Goal: Task Accomplishment & Management: Use online tool/utility

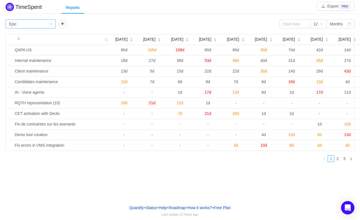
click at [51, 25] on icon "icon: down" at bounding box center [50, 23] width 3 height 3
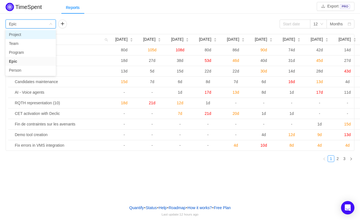
click at [42, 34] on li "Project" at bounding box center [31, 34] width 50 height 9
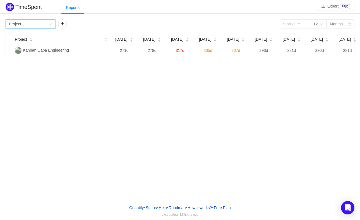
click at [49, 23] on icon "icon: down" at bounding box center [50, 23] width 3 height 3
click at [40, 42] on li "Team" at bounding box center [31, 43] width 50 height 9
click at [50, 25] on icon "icon: down" at bounding box center [50, 23] width 3 height 3
click at [43, 53] on li "Program" at bounding box center [31, 52] width 50 height 9
click at [49, 23] on icon "icon: down" at bounding box center [50, 23] width 3 height 3
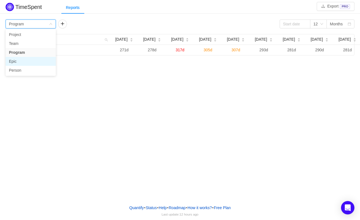
click at [37, 60] on li "Epic" at bounding box center [31, 61] width 50 height 9
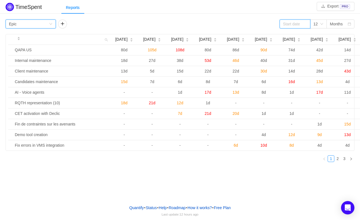
click at [288, 26] on input at bounding box center [295, 24] width 31 height 9
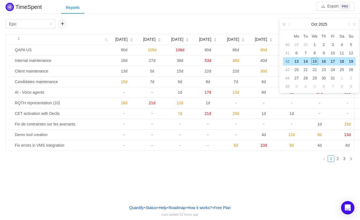
click at [284, 25] on link at bounding box center [285, 24] width 7 height 11
click at [292, 24] on link at bounding box center [290, 24] width 5 height 11
click at [325, 44] on div "1" at bounding box center [324, 44] width 7 height 7
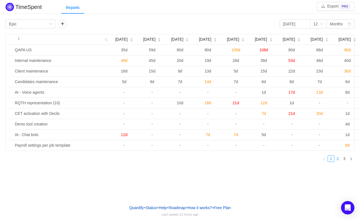
click at [340, 162] on link "2" at bounding box center [338, 159] width 6 height 6
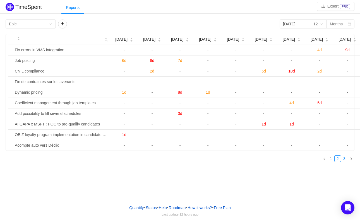
click at [344, 162] on link "3" at bounding box center [345, 159] width 6 height 6
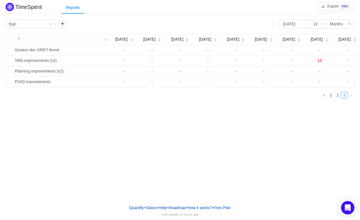
click at [326, 99] on link at bounding box center [324, 95] width 7 height 7
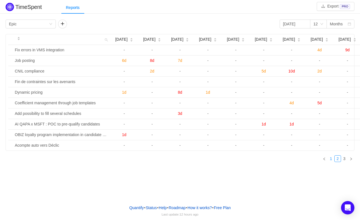
click at [332, 162] on link "1" at bounding box center [331, 159] width 6 height 6
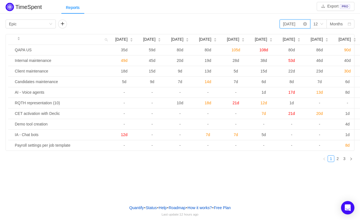
click at [298, 24] on input "[DATE]" at bounding box center [295, 24] width 31 height 9
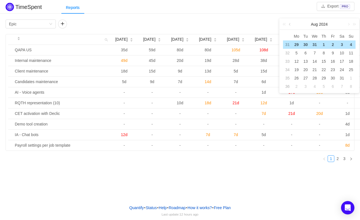
click at [290, 24] on link at bounding box center [290, 24] width 5 height 11
click at [300, 45] on td "1" at bounding box center [296, 45] width 9 height 8
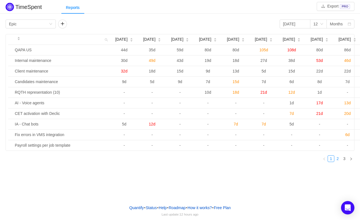
click at [338, 162] on link "2" at bounding box center [338, 159] width 6 height 6
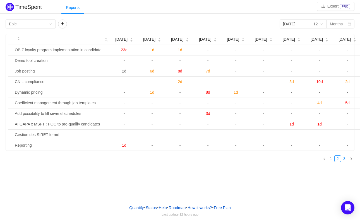
click at [346, 162] on link "3" at bounding box center [345, 159] width 6 height 6
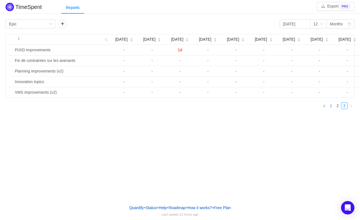
click at [332, 109] on link "1" at bounding box center [331, 106] width 6 height 6
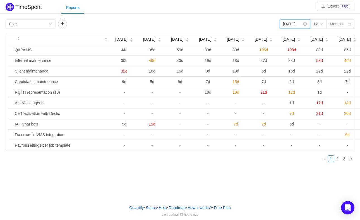
click at [293, 23] on input "[DATE]" at bounding box center [295, 24] width 31 height 9
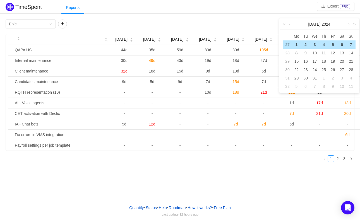
click at [291, 25] on link at bounding box center [290, 24] width 5 height 11
click at [342, 45] on div "1" at bounding box center [342, 44] width 7 height 7
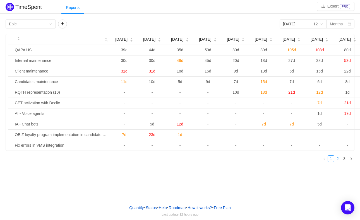
click at [338, 162] on link "2" at bounding box center [338, 159] width 6 height 6
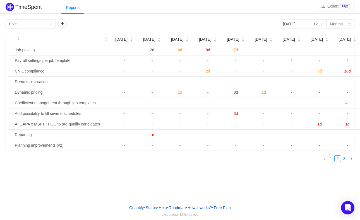
click at [345, 162] on link "3" at bounding box center [345, 159] width 6 height 6
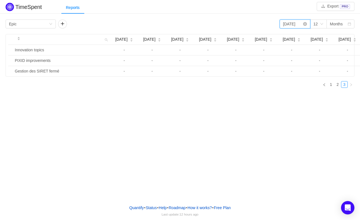
click at [294, 26] on input "[DATE]" at bounding box center [295, 24] width 31 height 9
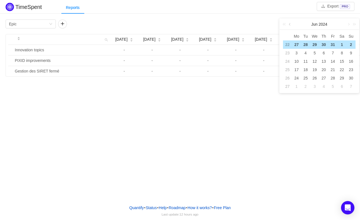
click at [290, 24] on link at bounding box center [290, 24] width 5 height 11
click at [315, 45] on div "1" at bounding box center [315, 44] width 7 height 7
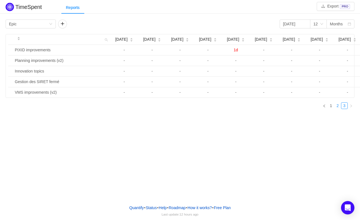
click at [339, 109] on link "2" at bounding box center [338, 106] width 6 height 6
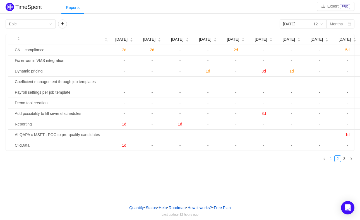
click at [332, 162] on link "1" at bounding box center [331, 159] width 6 height 6
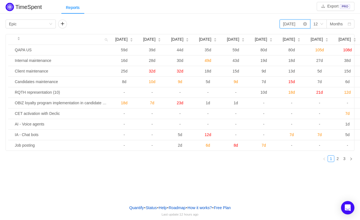
click at [289, 23] on input "[DATE]" at bounding box center [295, 24] width 31 height 9
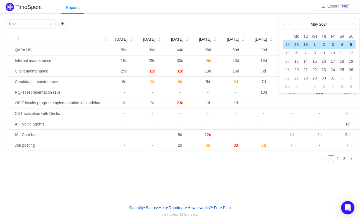
click at [291, 23] on link at bounding box center [290, 24] width 5 height 11
click at [299, 44] on div "1" at bounding box center [296, 44] width 7 height 7
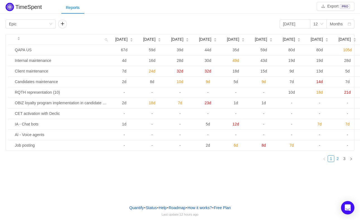
click at [338, 162] on link "2" at bounding box center [338, 159] width 6 height 6
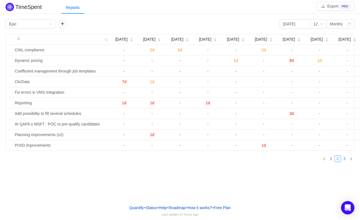
click at [344, 162] on link "3" at bounding box center [345, 159] width 6 height 6
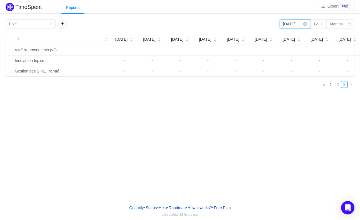
click at [287, 25] on input "[DATE]" at bounding box center [295, 24] width 31 height 9
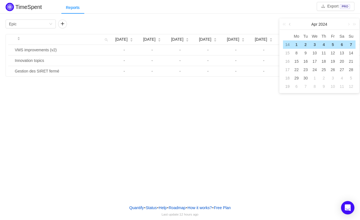
click at [290, 26] on link at bounding box center [290, 24] width 5 height 11
click at [334, 44] on div "1" at bounding box center [333, 44] width 7 height 7
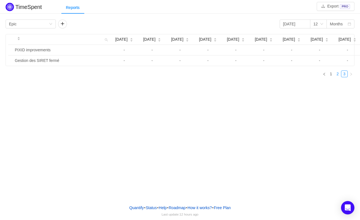
click at [337, 77] on link "2" at bounding box center [338, 74] width 6 height 6
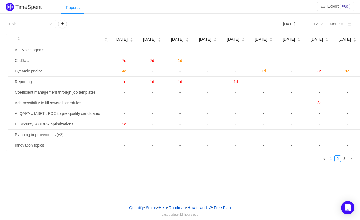
click at [332, 161] on link "1" at bounding box center [331, 159] width 6 height 6
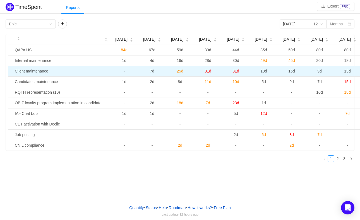
click at [33, 76] on td "Client maintenance" at bounding box center [62, 71] width 98 height 11
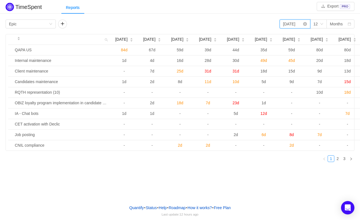
click at [290, 23] on input "[DATE]" at bounding box center [295, 24] width 31 height 9
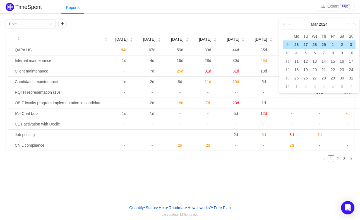
click at [289, 25] on link at bounding box center [290, 24] width 5 height 11
click at [325, 44] on div "1" at bounding box center [324, 44] width 7 height 7
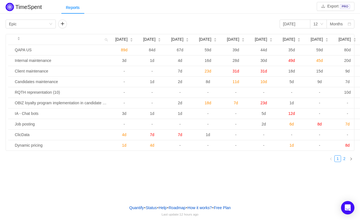
click at [345, 162] on link "2" at bounding box center [345, 159] width 6 height 6
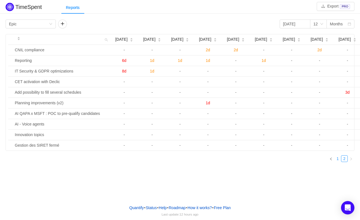
click at [339, 162] on link "1" at bounding box center [338, 159] width 6 height 6
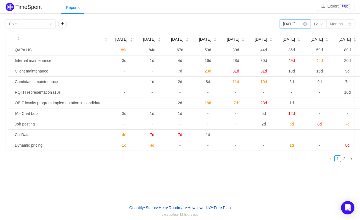
click at [297, 26] on input "[DATE]" at bounding box center [295, 24] width 31 height 9
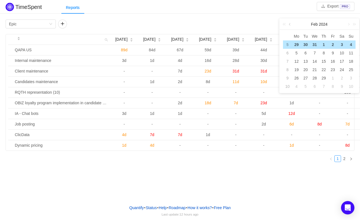
click at [289, 25] on link at bounding box center [290, 24] width 5 height 11
click at [298, 44] on div "1" at bounding box center [296, 44] width 7 height 7
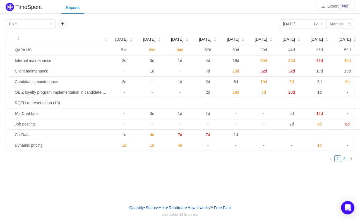
click at [346, 162] on link "2" at bounding box center [345, 159] width 6 height 6
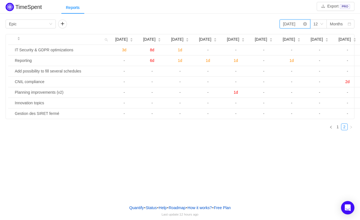
click at [297, 25] on input "[DATE]" at bounding box center [295, 24] width 31 height 9
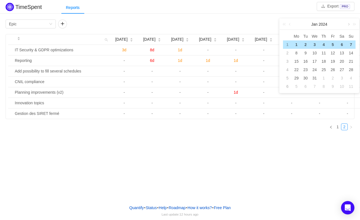
click at [348, 25] on link at bounding box center [348, 24] width 5 height 11
click at [326, 46] on div "1" at bounding box center [324, 44] width 7 height 7
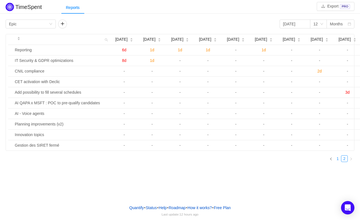
click at [338, 161] on link "1" at bounding box center [338, 159] width 6 height 6
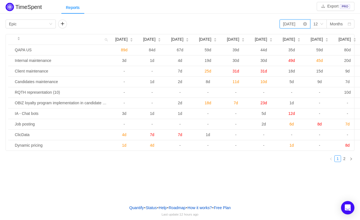
click at [299, 27] on input "[DATE]" at bounding box center [295, 24] width 31 height 9
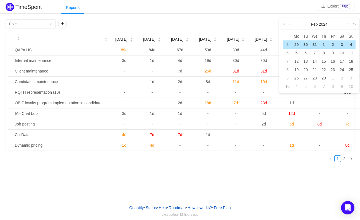
click at [355, 25] on link at bounding box center [353, 24] width 7 height 11
click at [255, 17] on div "TimeSpent Export PRO Reports Group by Epic [DATE] 12 Months [DATE] [DATE] [DATE…" at bounding box center [180, 83] width 360 height 165
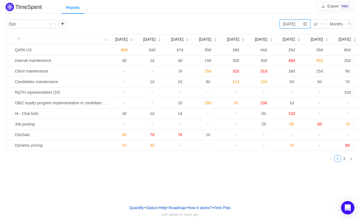
click at [293, 23] on input "[DATE]" at bounding box center [295, 24] width 31 height 9
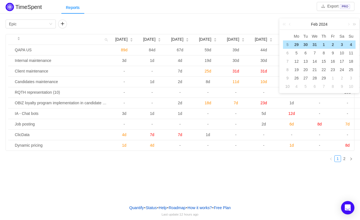
click at [355, 24] on link at bounding box center [353, 24] width 7 height 11
click at [339, 44] on div "1" at bounding box center [342, 44] width 7 height 7
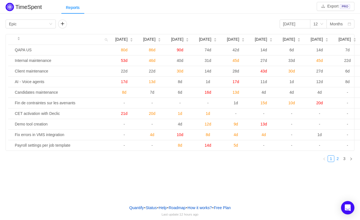
click at [339, 161] on link "2" at bounding box center [338, 159] width 6 height 6
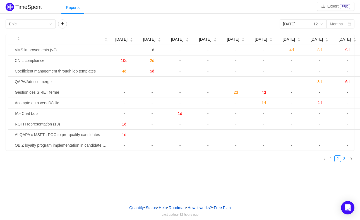
click at [347, 162] on link "3" at bounding box center [345, 159] width 6 height 6
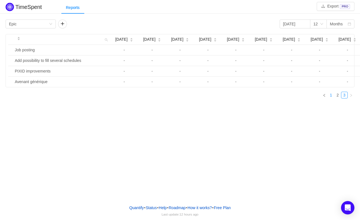
click at [333, 98] on link "1" at bounding box center [331, 95] width 6 height 6
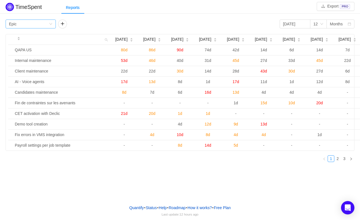
click at [33, 23] on div "Group by Epic" at bounding box center [29, 24] width 40 height 8
click at [71, 7] on div "Reports" at bounding box center [72, 7] width 23 height 13
click at [338, 25] on div "Months" at bounding box center [336, 24] width 13 height 8
click at [338, 53] on li "Quarters" at bounding box center [341, 52] width 28 height 9
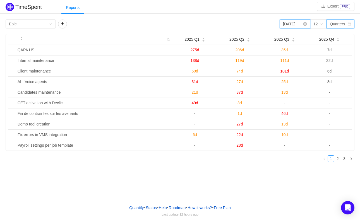
click at [302, 23] on input "[DATE]" at bounding box center [295, 24] width 31 height 9
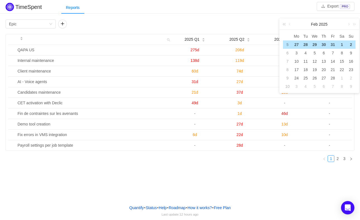
click at [285, 23] on link at bounding box center [285, 24] width 7 height 11
click at [291, 22] on link at bounding box center [290, 24] width 5 height 11
click at [296, 43] on div "1" at bounding box center [296, 44] width 7 height 7
type input "[DATE]"
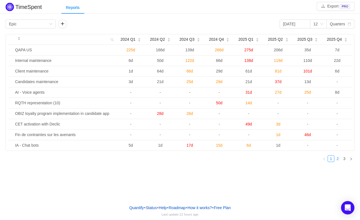
click at [339, 158] on link "2" at bounding box center [338, 159] width 6 height 6
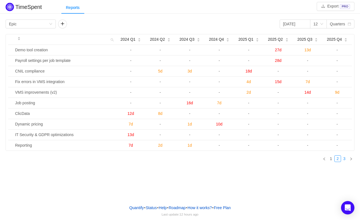
click at [345, 158] on link "3" at bounding box center [345, 159] width 6 height 6
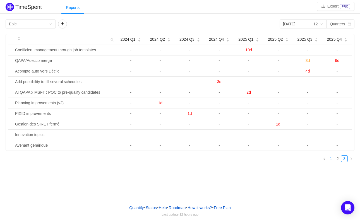
click at [333, 158] on link "1" at bounding box center [331, 159] width 6 height 6
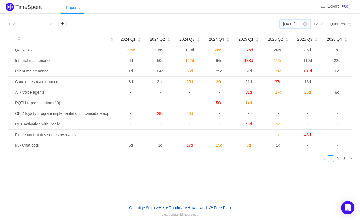
click at [293, 27] on input "[DATE]" at bounding box center [295, 24] width 31 height 9
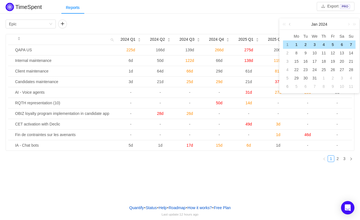
click at [290, 25] on link at bounding box center [290, 24] width 5 height 11
click at [341, 44] on div "2" at bounding box center [342, 44] width 9 height 7
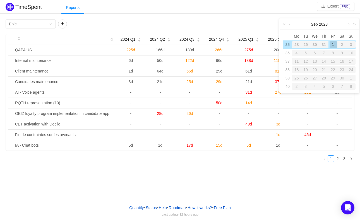
click at [290, 25] on link at bounding box center [290, 24] width 5 height 11
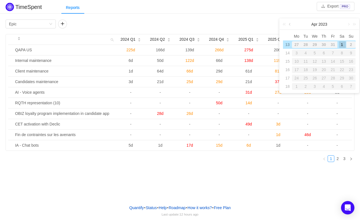
click at [290, 25] on link at bounding box center [290, 24] width 5 height 11
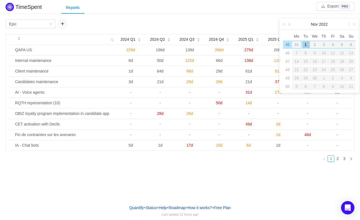
click at [290, 25] on link at bounding box center [290, 24] width 5 height 11
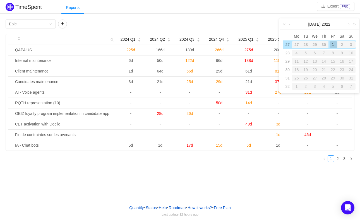
click at [290, 25] on link at bounding box center [290, 24] width 5 height 11
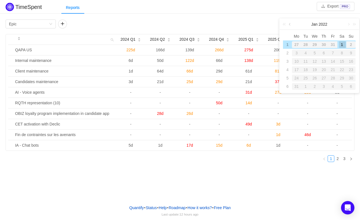
click at [290, 25] on link at bounding box center [290, 24] width 5 height 11
click at [268, 22] on div "Group by Epic [DATE] 12 Quarters" at bounding box center [180, 24] width 349 height 9
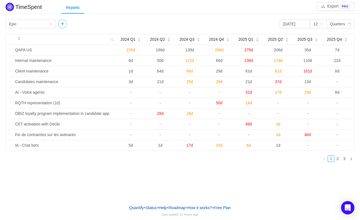
click at [63, 24] on button "button" at bounding box center [62, 24] width 9 height 9
click at [78, 25] on div "Group by Person" at bounding box center [81, 24] width 40 height 8
click at [115, 24] on button "button" at bounding box center [112, 24] width 9 height 9
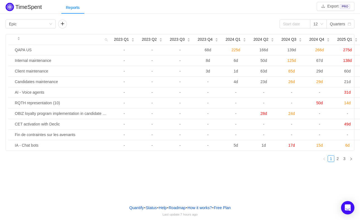
click at [156, 10] on div "Reports" at bounding box center [210, 7] width 299 height 13
click at [30, 181] on div "TimeSpent Export PRO Reports Group by Epic 12 Quarters 2023 Q1 2023 Q2 2023 Q3 …" at bounding box center [180, 100] width 360 height 201
